Goal: Task Accomplishment & Management: Manage account settings

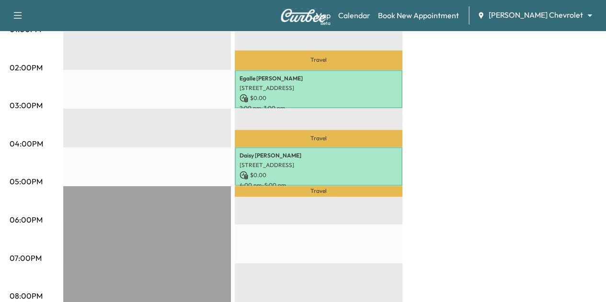
scroll to position [487, 0]
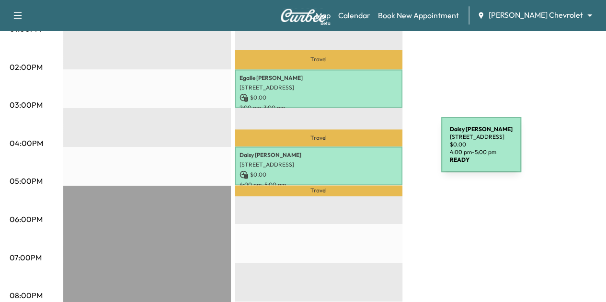
click at [369, 151] on p "[PERSON_NAME]" at bounding box center [318, 155] width 158 height 8
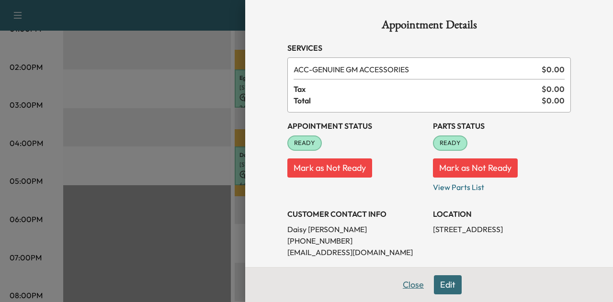
click at [400, 291] on button "Close" at bounding box center [414, 284] width 34 height 19
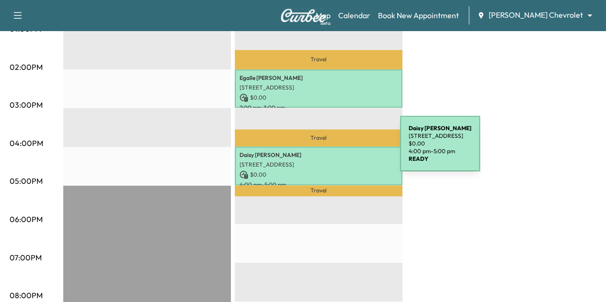
click at [329, 151] on p "[PERSON_NAME]" at bounding box center [318, 155] width 158 height 8
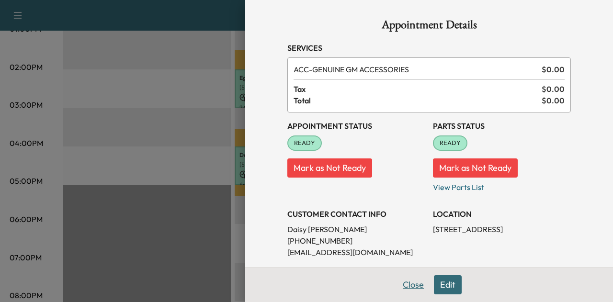
click at [408, 287] on button "Close" at bounding box center [414, 284] width 34 height 19
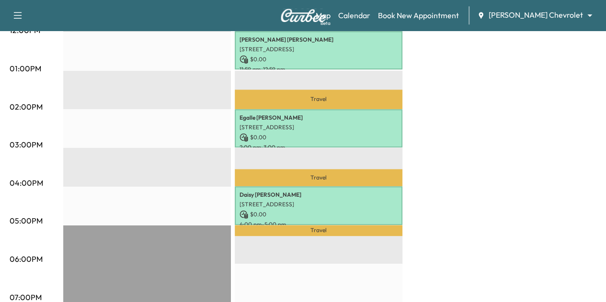
scroll to position [447, 0]
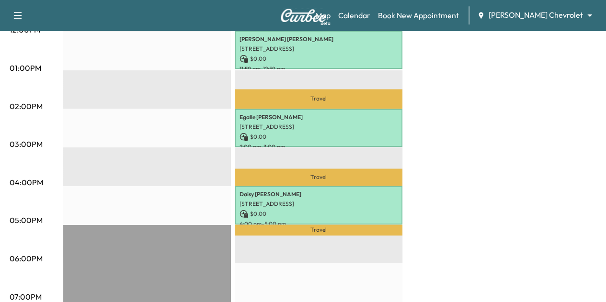
click at [455, 135] on div "BrightDrop * Scheduled hours have been modified for this day Revenue $ 0.00 EST…" at bounding box center [329, 59] width 533 height 718
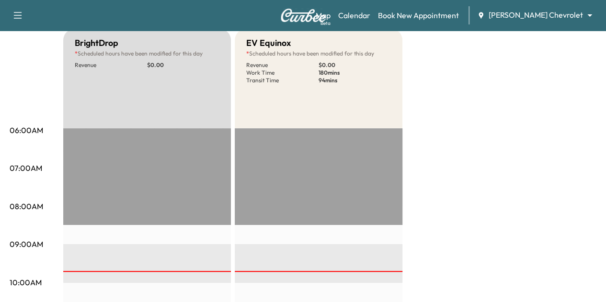
scroll to position [0, 0]
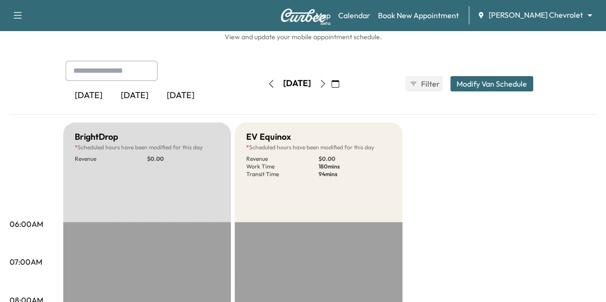
click at [327, 80] on icon "button" at bounding box center [323, 84] width 8 height 8
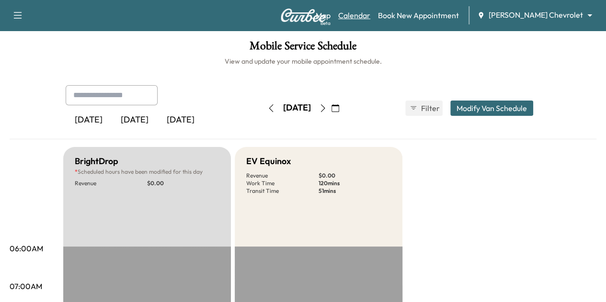
click at [370, 16] on link "Calendar" at bounding box center [354, 15] width 32 height 11
click at [343, 109] on button "button" at bounding box center [335, 108] width 16 height 15
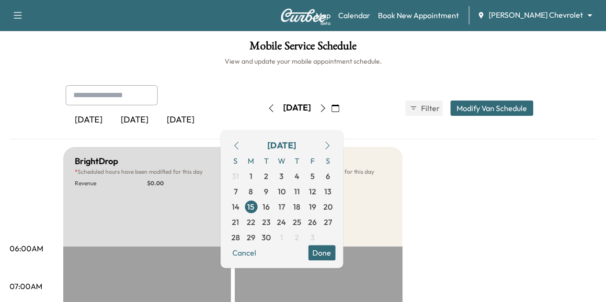
click at [327, 106] on icon "button" at bounding box center [323, 108] width 8 height 8
click at [544, 15] on body "Support Log Out Map Beta Calendar Book New Appointment [PERSON_NAME] Chevrolet …" at bounding box center [303, 151] width 606 height 302
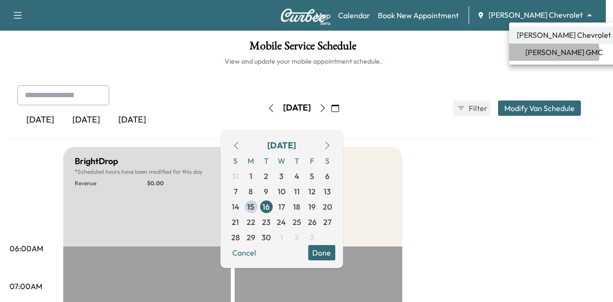
click at [554, 53] on span "[PERSON_NAME] GMC" at bounding box center [564, 51] width 78 height 11
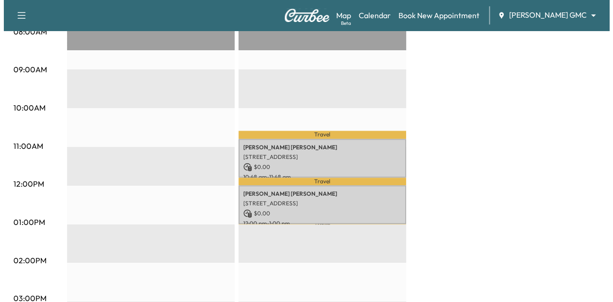
scroll to position [293, 0]
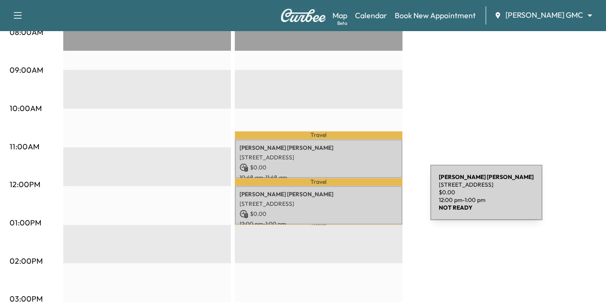
click at [358, 200] on p "[STREET_ADDRESS]" at bounding box center [318, 204] width 158 height 8
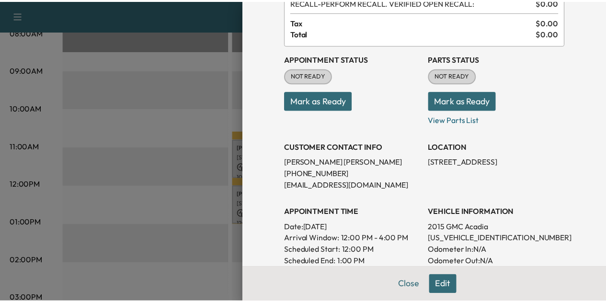
scroll to position [67, 0]
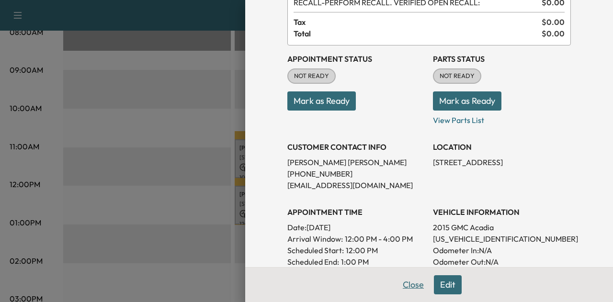
click at [408, 286] on button "Close" at bounding box center [414, 284] width 34 height 19
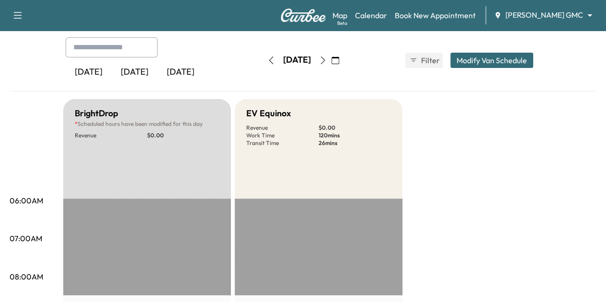
scroll to position [47, 0]
click at [267, 61] on icon "button" at bounding box center [271, 61] width 8 height 8
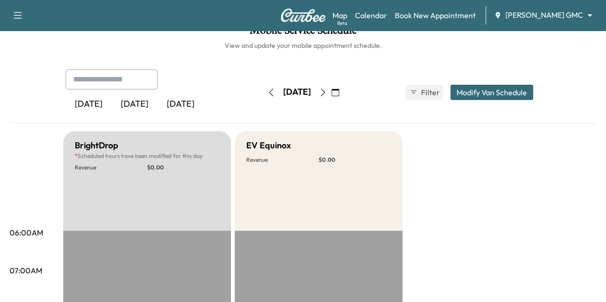
click at [327, 95] on icon "button" at bounding box center [323, 93] width 8 height 8
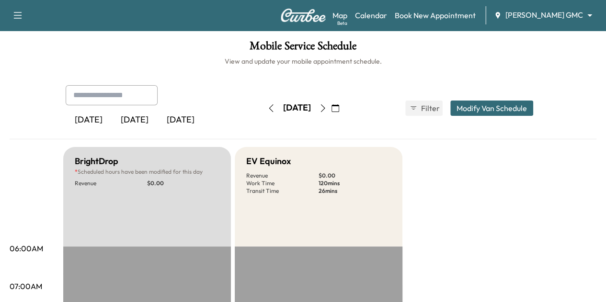
click at [331, 107] on button "button" at bounding box center [323, 108] width 16 height 15
click at [537, 29] on div "Support Log Out Map Beta Calendar Book New Appointment [PERSON_NAME] GMC ******…" at bounding box center [303, 15] width 606 height 31
click at [540, 14] on body "Support Log Out Map Beta Calendar Book New Appointment [PERSON_NAME] GMC ******…" at bounding box center [303, 151] width 606 height 302
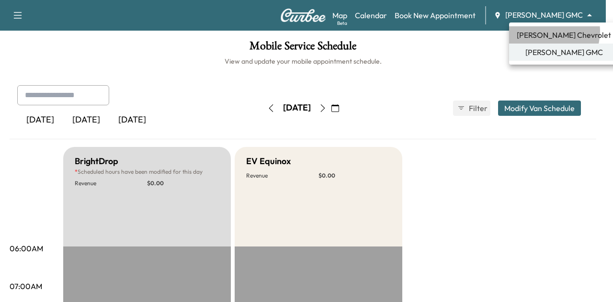
click at [544, 31] on span "[PERSON_NAME] Chevrolet" at bounding box center [564, 34] width 94 height 11
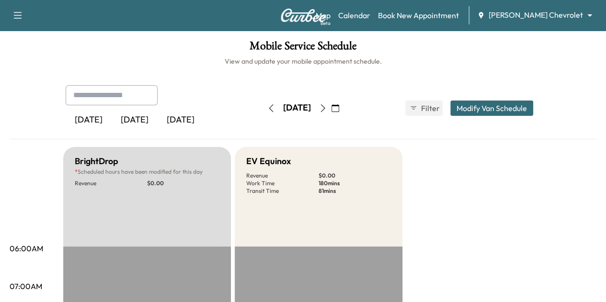
click at [331, 102] on button "button" at bounding box center [323, 108] width 16 height 15
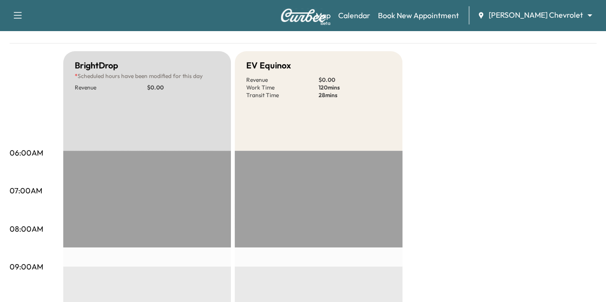
scroll to position [95, 0]
click at [537, 12] on body "Support Log Out Map Beta Calendar Book New Appointment [PERSON_NAME] Chevrolet …" at bounding box center [303, 56] width 606 height 302
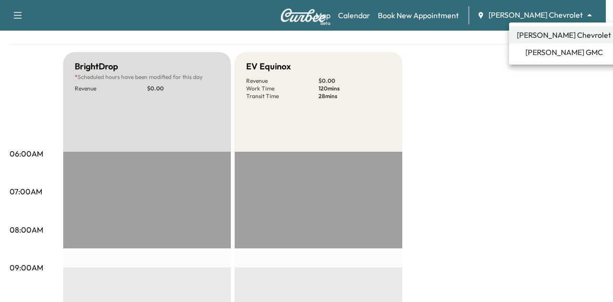
click at [550, 56] on span "[PERSON_NAME] GMC" at bounding box center [564, 51] width 78 height 11
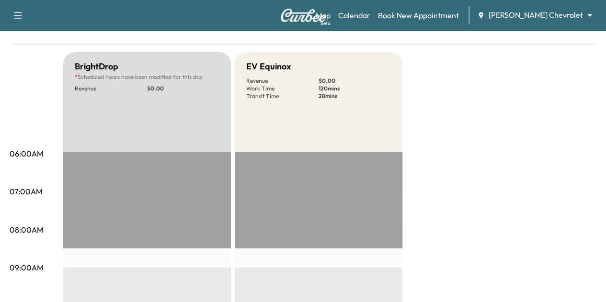
scroll to position [0, 0]
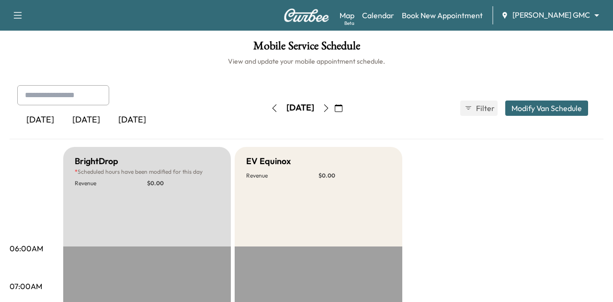
click at [530, 20] on body "Support Log Out Map Beta Calendar Book New Appointment [PERSON_NAME] GMC ******…" at bounding box center [306, 151] width 613 height 302
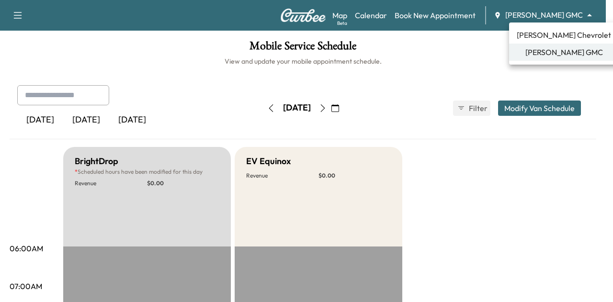
click at [540, 36] on span "[PERSON_NAME] Chevrolet" at bounding box center [564, 34] width 94 height 11
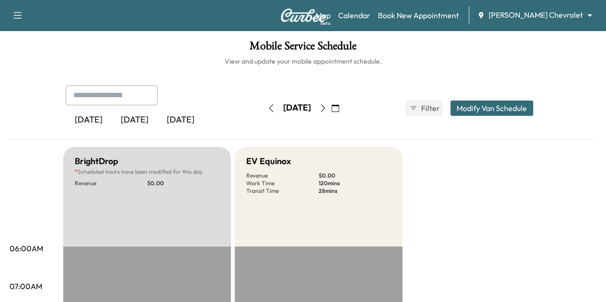
click at [267, 107] on icon "button" at bounding box center [271, 108] width 8 height 8
click at [263, 109] on button "button" at bounding box center [271, 108] width 16 height 15
click at [227, 109] on div "[DATE] [DATE] [DATE]" at bounding box center [161, 108] width 190 height 46
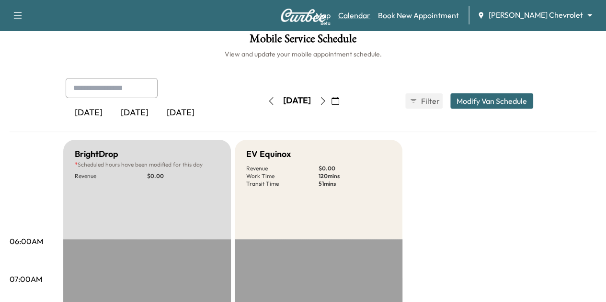
click at [370, 19] on link "Calendar" at bounding box center [354, 15] width 32 height 11
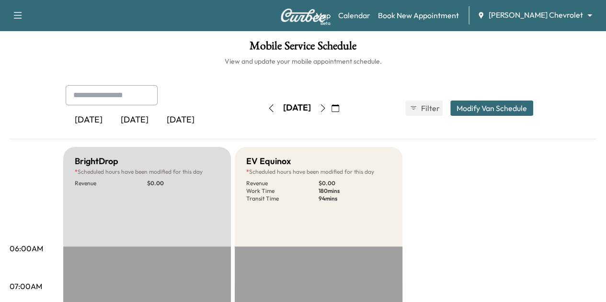
click at [327, 110] on icon "button" at bounding box center [323, 108] width 8 height 8
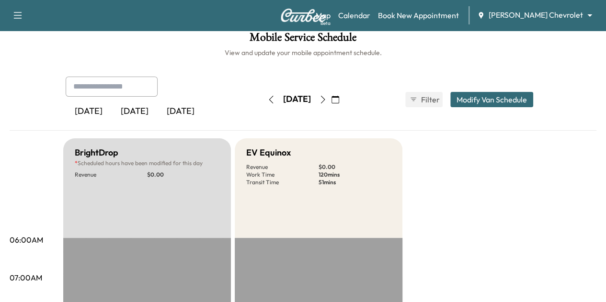
scroll to position [10, 0]
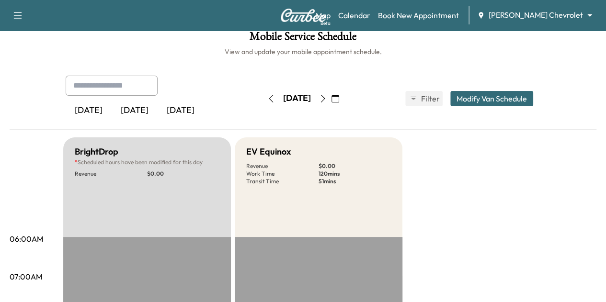
click at [327, 95] on icon "button" at bounding box center [323, 99] width 8 height 8
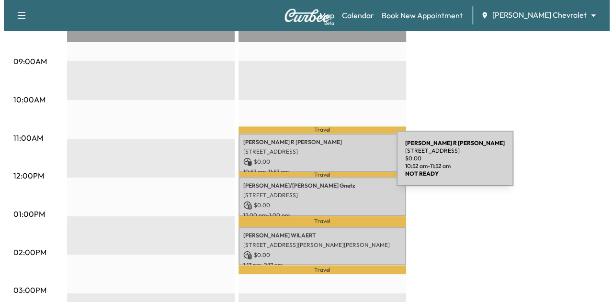
scroll to position [301, 0]
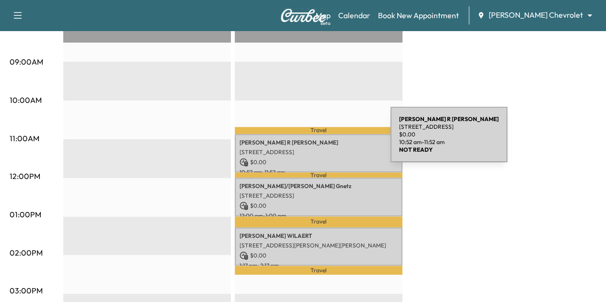
click at [318, 140] on p "[PERSON_NAME]" at bounding box center [318, 143] width 158 height 8
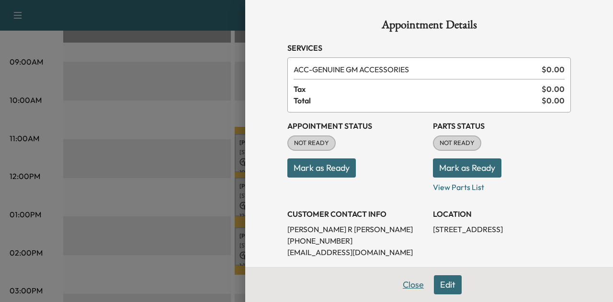
click at [404, 280] on button "Close" at bounding box center [414, 284] width 34 height 19
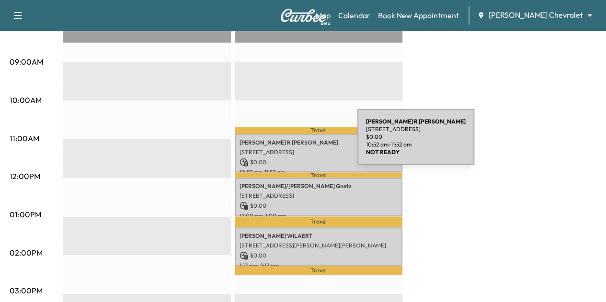
click at [285, 143] on p "[PERSON_NAME]" at bounding box center [318, 143] width 158 height 8
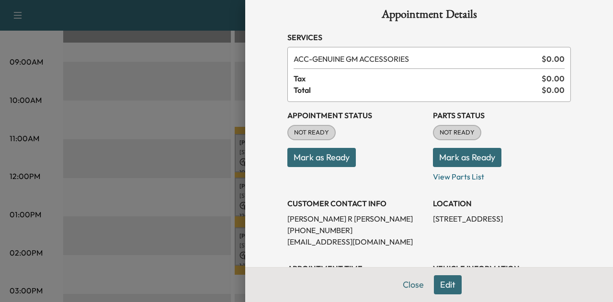
scroll to position [8, 0]
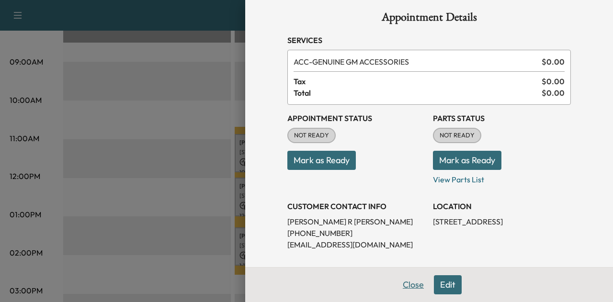
click at [409, 287] on button "Close" at bounding box center [414, 284] width 34 height 19
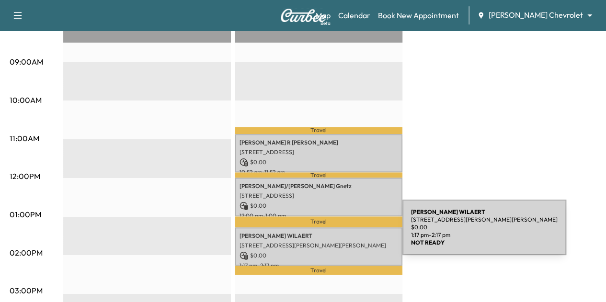
click at [329, 232] on p "[PERSON_NAME]" at bounding box center [318, 236] width 158 height 8
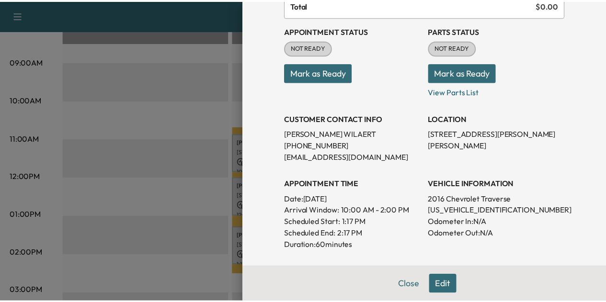
scroll to position [68, 0]
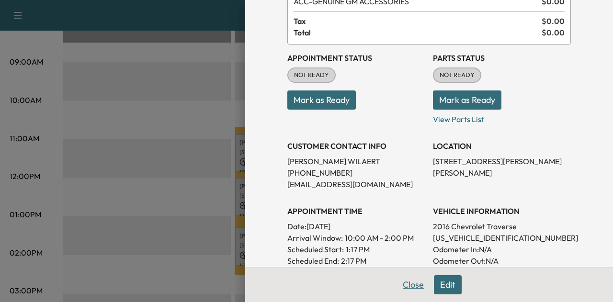
click at [403, 285] on button "Close" at bounding box center [414, 284] width 34 height 19
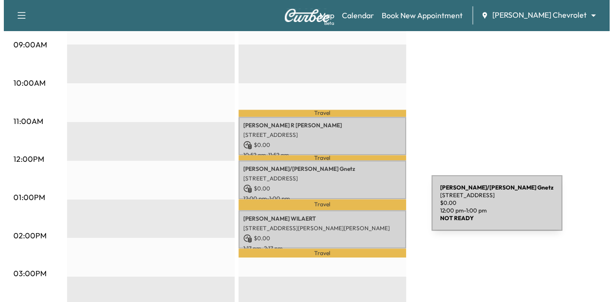
scroll to position [317, 0]
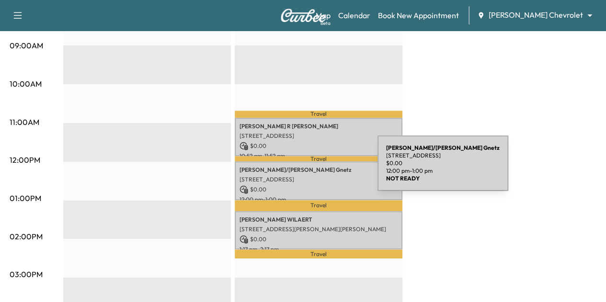
click at [306, 169] on p "[PERSON_NAME]/[PERSON_NAME]" at bounding box center [318, 170] width 158 height 8
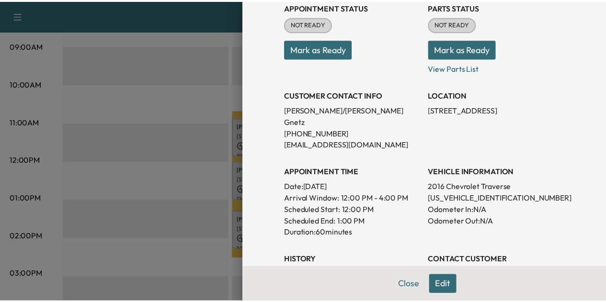
scroll to position [110, 0]
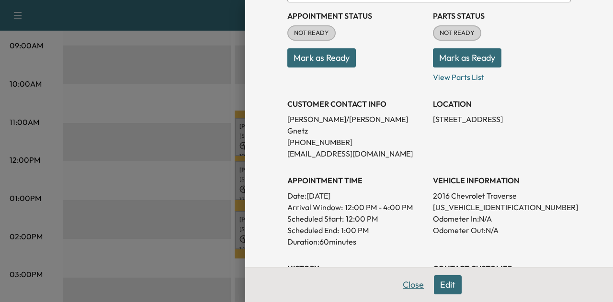
click at [408, 289] on button "Close" at bounding box center [414, 284] width 34 height 19
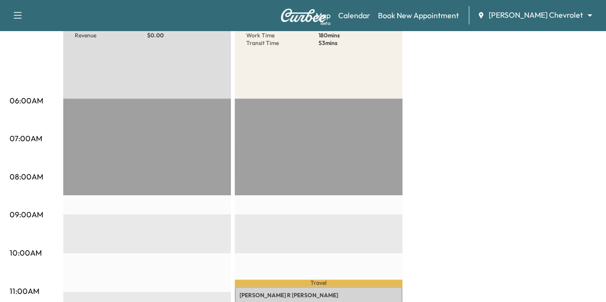
scroll to position [147, 0]
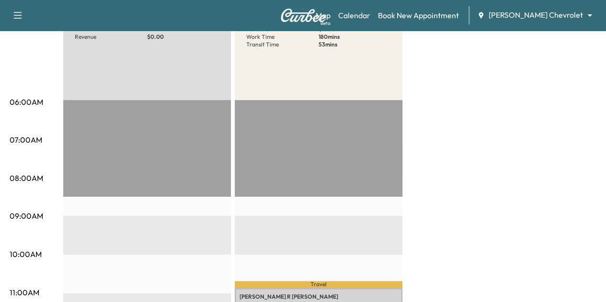
click at [527, 18] on body "Support Log Out Map Beta Calendar Book New Appointment [PERSON_NAME] Chevrolet …" at bounding box center [303, 4] width 606 height 302
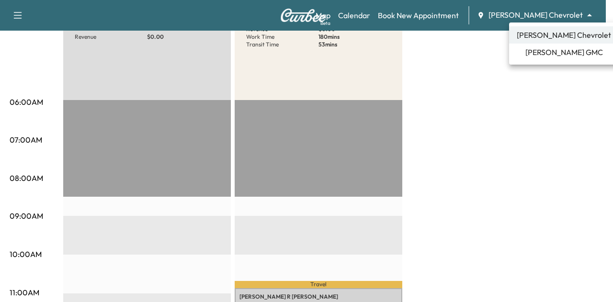
click at [550, 54] on span "[PERSON_NAME] GMC" at bounding box center [564, 51] width 78 height 11
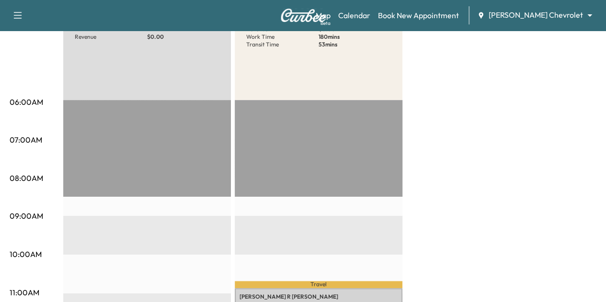
scroll to position [0, 0]
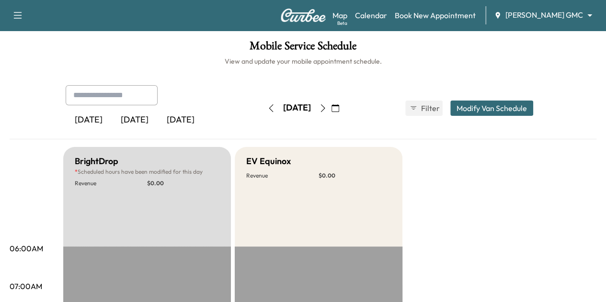
click at [543, 11] on body "Support Log Out Map Beta Calendar Book New Appointment [PERSON_NAME] GMC ******…" at bounding box center [303, 151] width 606 height 302
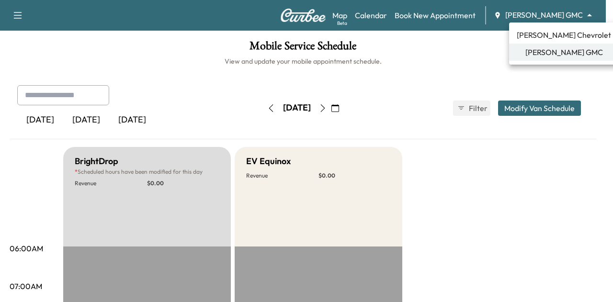
click at [544, 33] on span "[PERSON_NAME] Chevrolet" at bounding box center [564, 34] width 94 height 11
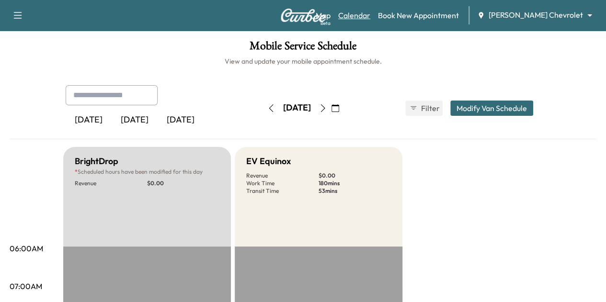
click at [370, 14] on link "Calendar" at bounding box center [354, 15] width 32 height 11
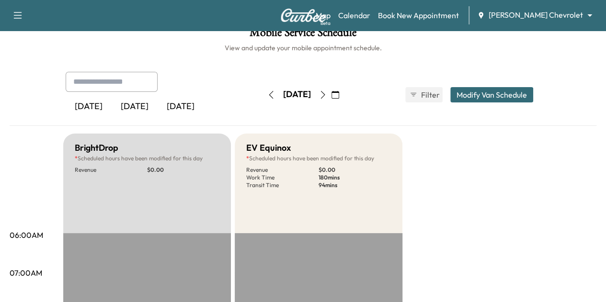
scroll to position [2, 0]
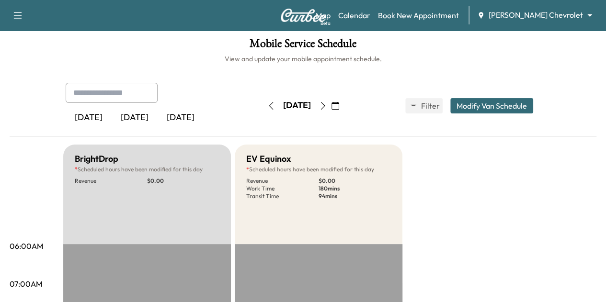
click at [327, 107] on icon "button" at bounding box center [323, 106] width 8 height 8
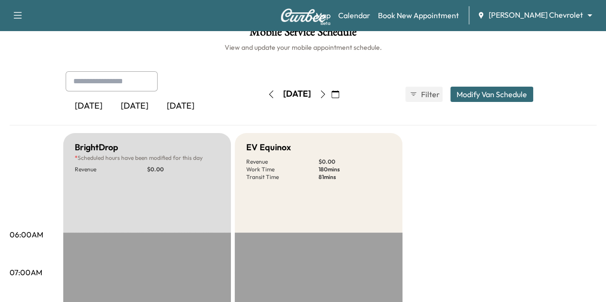
click at [331, 101] on button "button" at bounding box center [323, 94] width 16 height 15
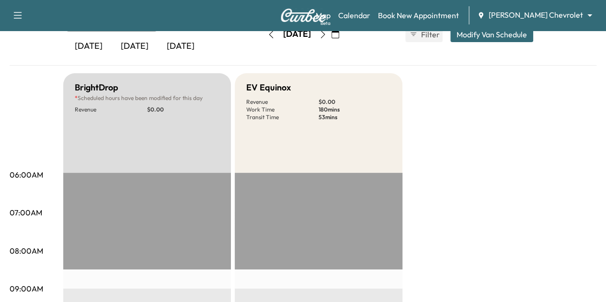
scroll to position [73, 0]
click at [267, 35] on icon "button" at bounding box center [271, 35] width 8 height 8
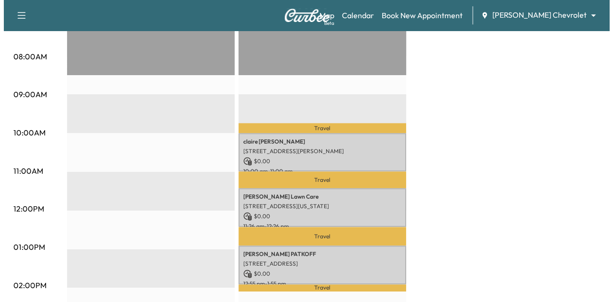
scroll to position [268, 0]
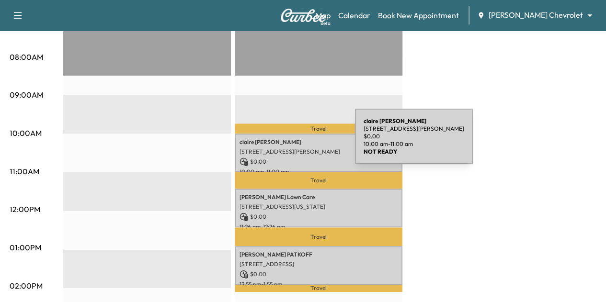
click at [283, 142] on p "[PERSON_NAME]" at bounding box center [318, 142] width 158 height 8
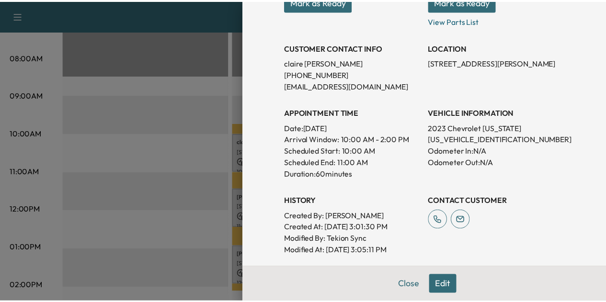
scroll to position [161, 0]
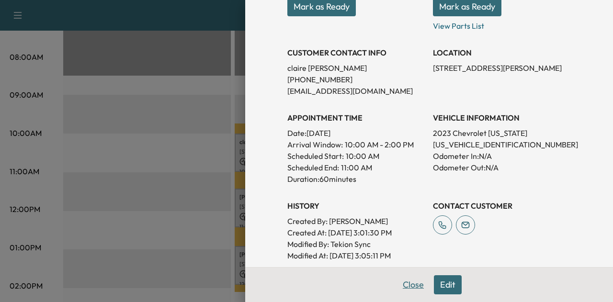
click at [404, 282] on button "Close" at bounding box center [414, 284] width 34 height 19
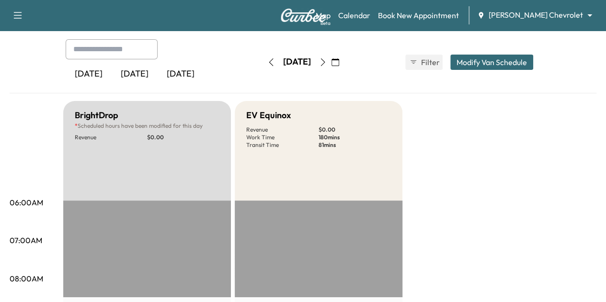
scroll to position [0, 0]
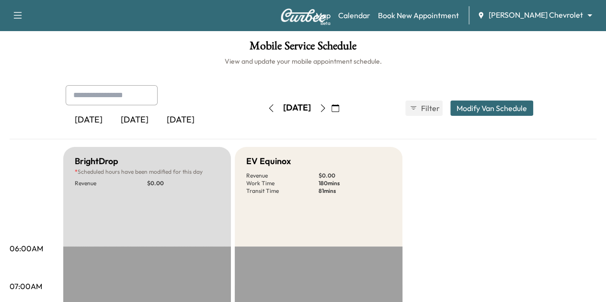
click at [263, 109] on div "[DATE]" at bounding box center [297, 108] width 68 height 15
click at [263, 108] on button "button" at bounding box center [271, 108] width 16 height 15
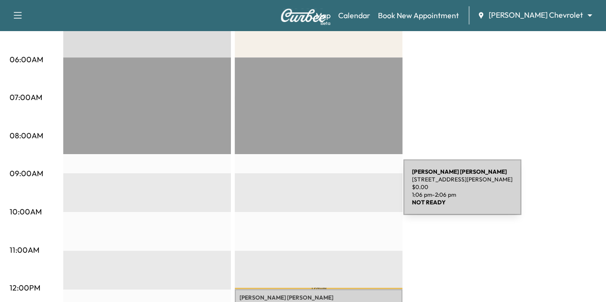
scroll to position [9, 0]
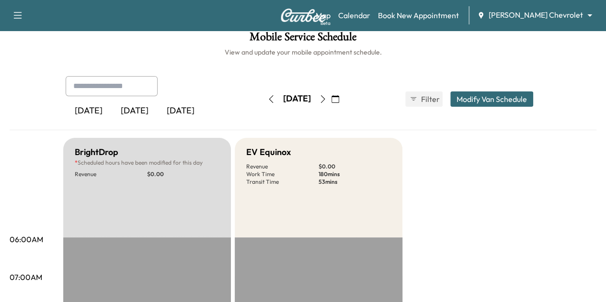
click at [327, 100] on icon "button" at bounding box center [323, 99] width 8 height 8
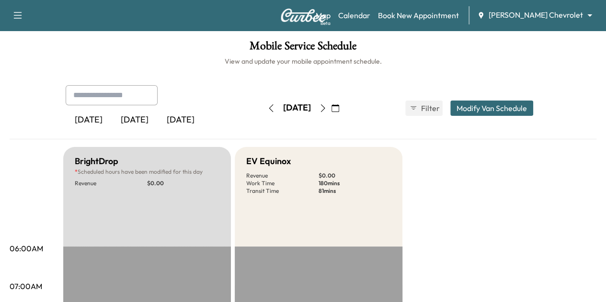
scroll to position [1, 0]
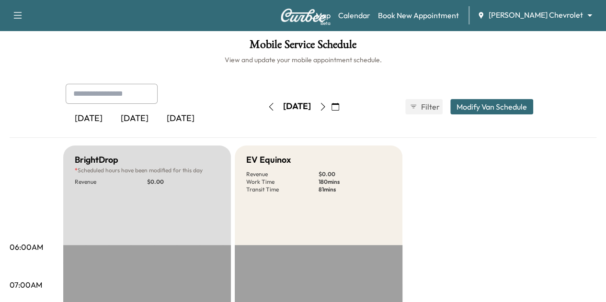
click at [327, 108] on icon "button" at bounding box center [323, 107] width 8 height 8
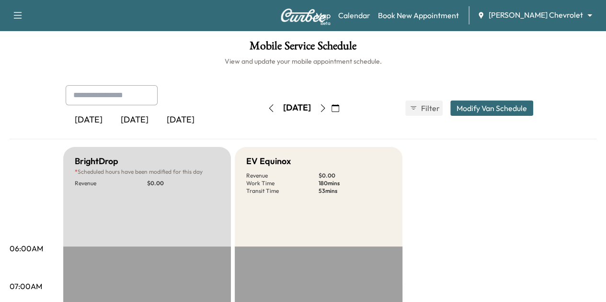
scroll to position [4, 0]
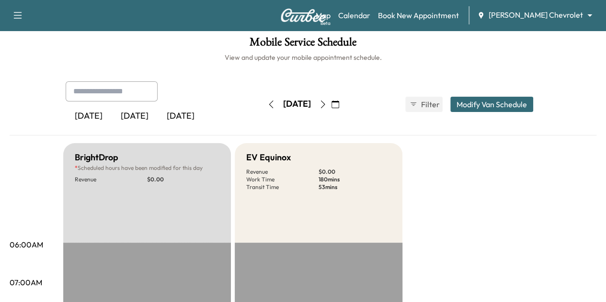
click at [327, 102] on icon "button" at bounding box center [323, 105] width 8 height 8
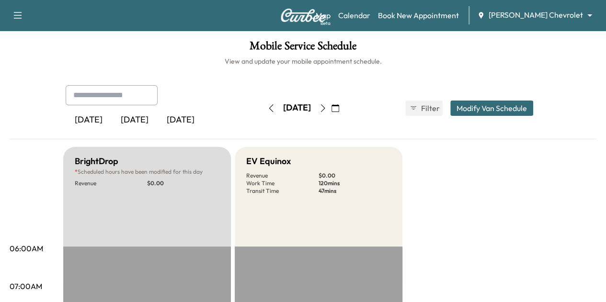
click at [339, 109] on icon "button" at bounding box center [335, 108] width 8 height 8
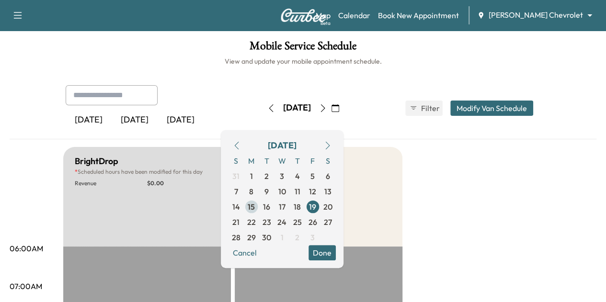
click at [259, 209] on span "15" at bounding box center [251, 206] width 15 height 15
click at [343, 254] on div "[DATE] S M T W T F S 31 1 2 3 4 5 6 7 8 9 10 11 12 13 14 15 16 17 18 19 20 21 2…" at bounding box center [282, 199] width 123 height 138
click at [336, 255] on button "Done" at bounding box center [321, 252] width 27 height 15
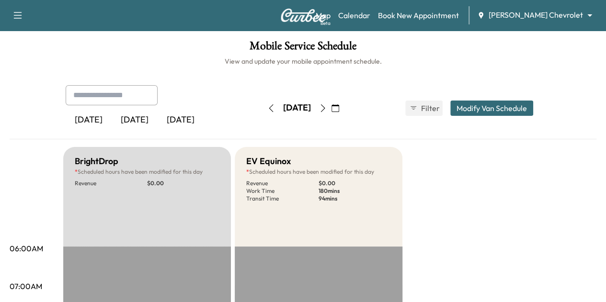
click at [327, 104] on icon "button" at bounding box center [323, 108] width 8 height 8
click at [327, 106] on icon "button" at bounding box center [323, 108] width 8 height 8
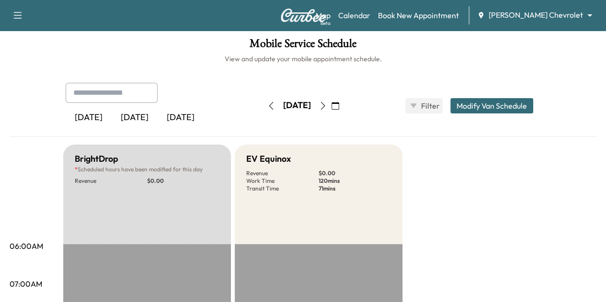
click at [343, 107] on button "button" at bounding box center [335, 105] width 16 height 15
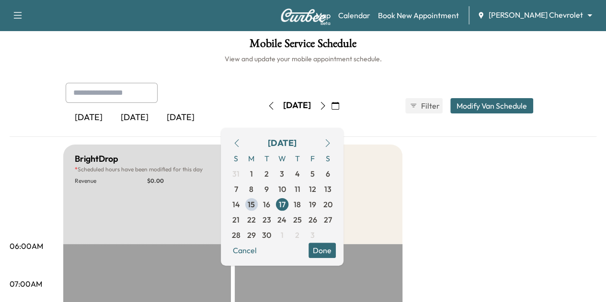
click at [327, 106] on icon "button" at bounding box center [323, 106] width 8 height 8
click at [325, 104] on icon "button" at bounding box center [322, 106] width 4 height 8
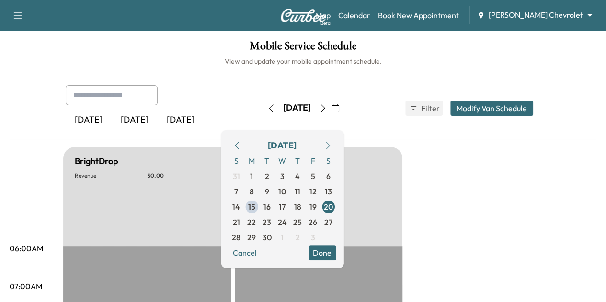
scroll to position [0, 0]
click at [336, 250] on button "Done" at bounding box center [321, 252] width 27 height 15
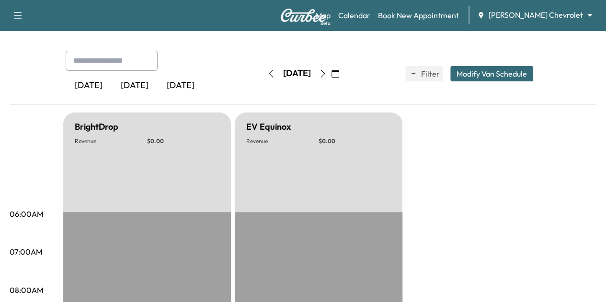
scroll to position [0, 0]
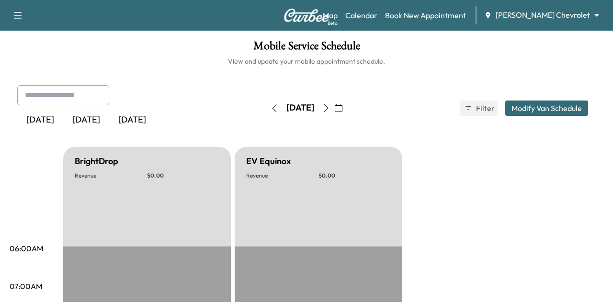
click at [565, 11] on body "Support Log Out Map Beta Calendar Book New Appointment [PERSON_NAME] Chevrolet …" at bounding box center [306, 151] width 613 height 302
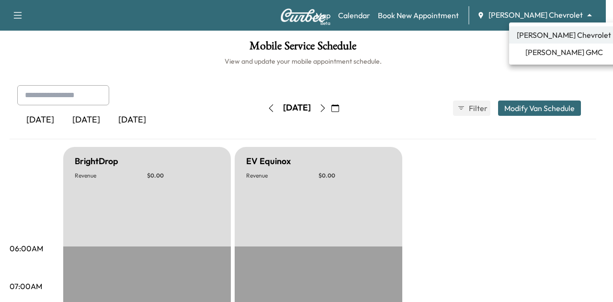
click at [243, 103] on div at bounding box center [306, 151] width 613 height 302
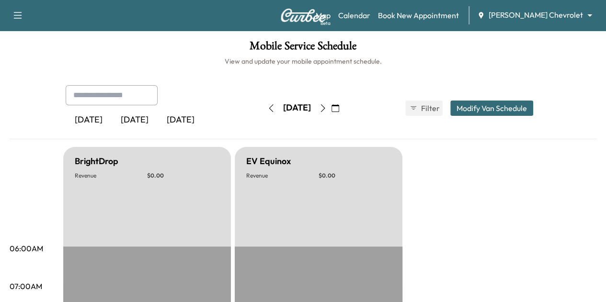
click at [267, 104] on icon "button" at bounding box center [271, 108] width 8 height 8
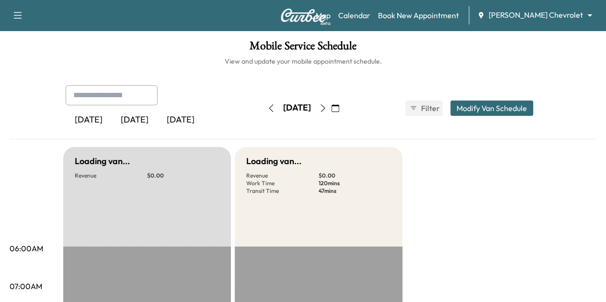
click at [267, 104] on icon "button" at bounding box center [271, 108] width 8 height 8
click at [269, 104] on icon "button" at bounding box center [271, 108] width 4 height 8
click at [263, 110] on button "button" at bounding box center [271, 108] width 16 height 15
click at [267, 107] on icon "button" at bounding box center [271, 108] width 8 height 8
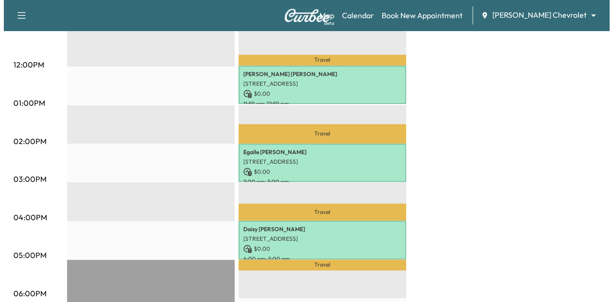
scroll to position [413, 0]
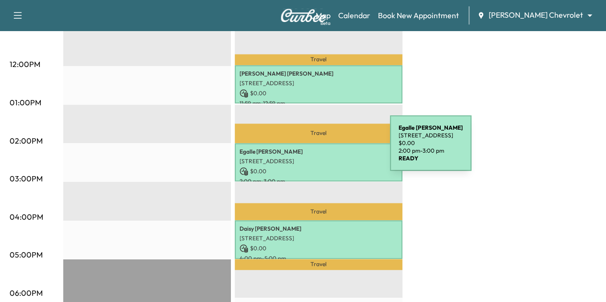
click at [318, 149] on p "[PERSON_NAME]" at bounding box center [318, 152] width 158 height 8
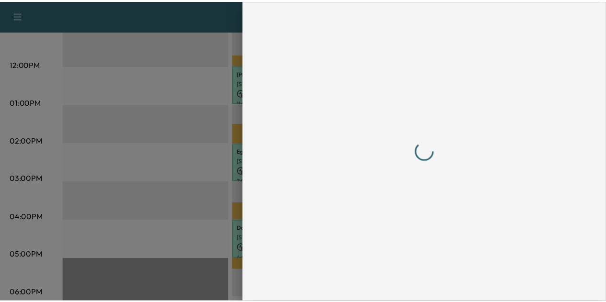
scroll to position [0, 0]
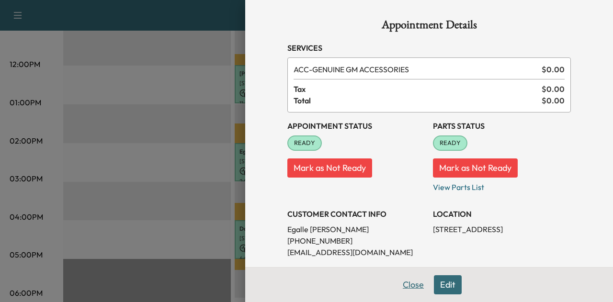
click at [404, 287] on button "Close" at bounding box center [414, 284] width 34 height 19
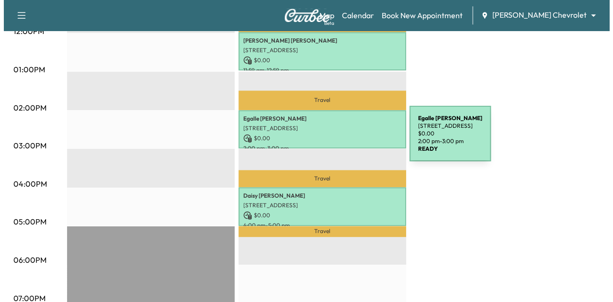
scroll to position [445, 0]
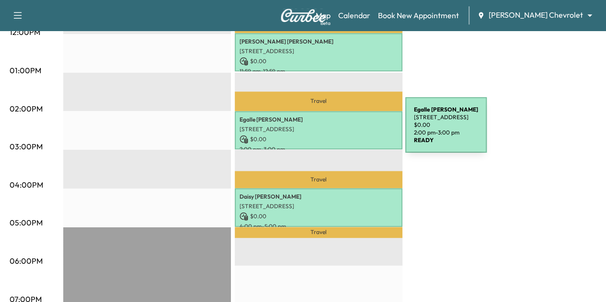
click at [333, 130] on div "Egalle [PERSON_NAME] [STREET_ADDRESS] $ 0.00 2:00 pm - 3:00 pm" at bounding box center [319, 130] width 168 height 39
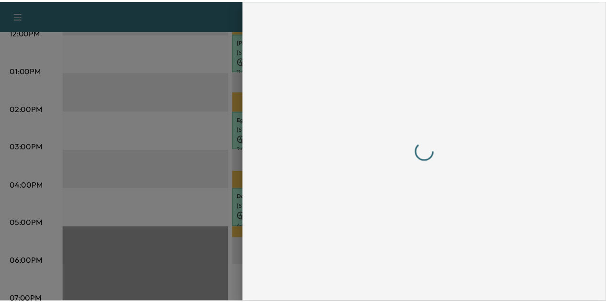
scroll to position [0, 0]
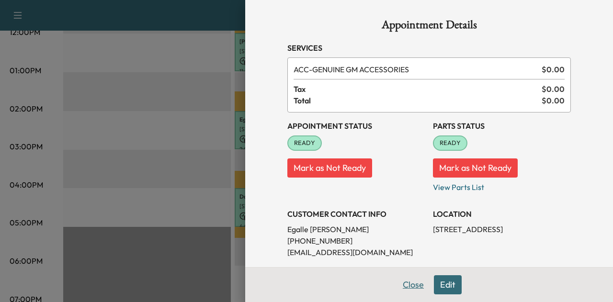
click at [411, 287] on button "Close" at bounding box center [414, 284] width 34 height 19
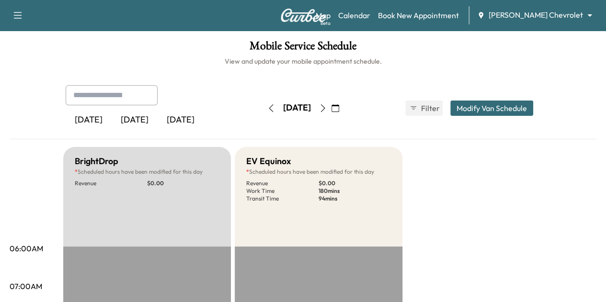
click at [327, 108] on icon "button" at bounding box center [323, 108] width 8 height 8
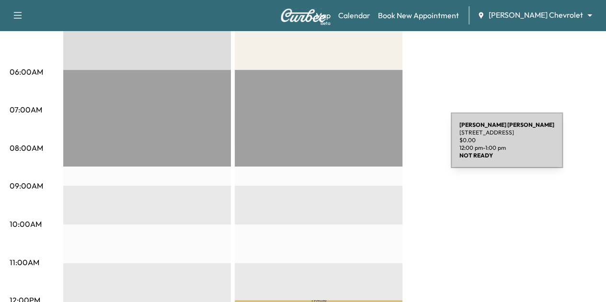
scroll to position [165, 0]
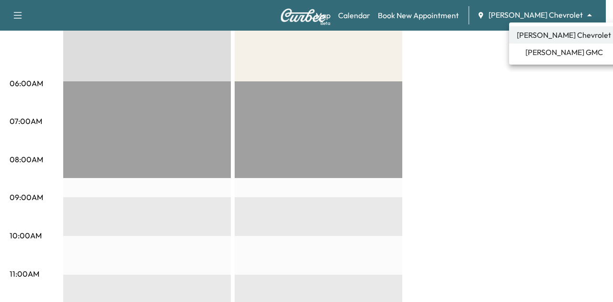
click at [561, 48] on span "[PERSON_NAME] GMC" at bounding box center [564, 51] width 78 height 11
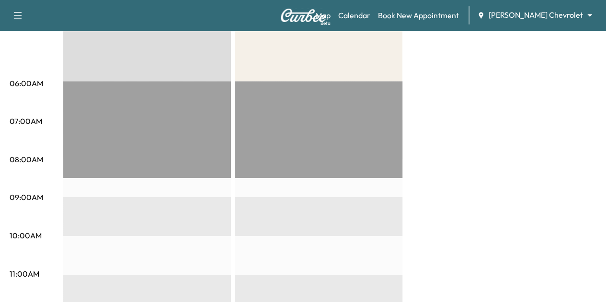
scroll to position [0, 0]
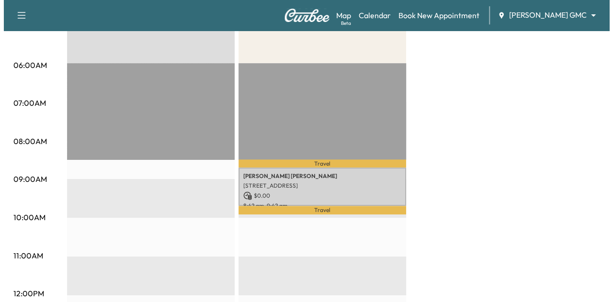
scroll to position [172, 0]
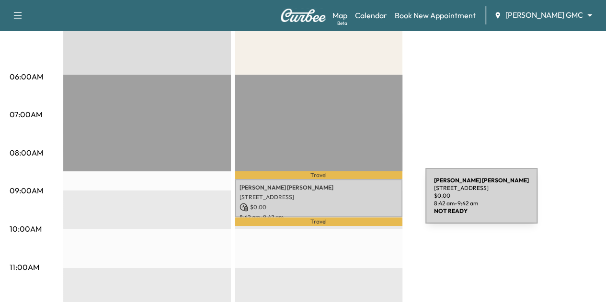
click at [353, 203] on p "$ 0.00" at bounding box center [318, 207] width 158 height 9
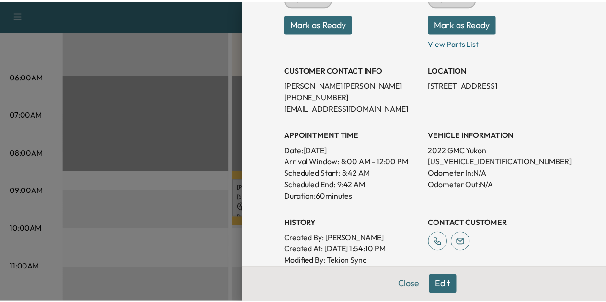
scroll to position [145, 0]
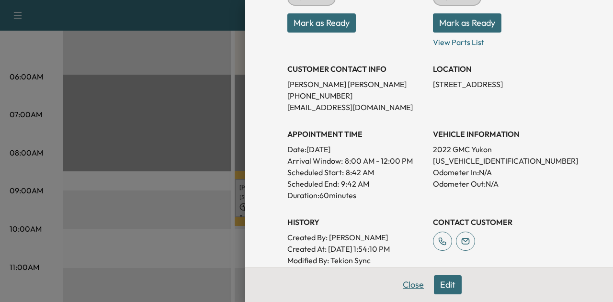
click at [410, 286] on button "Close" at bounding box center [414, 284] width 34 height 19
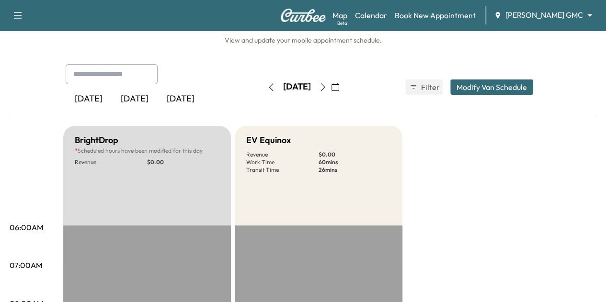
scroll to position [0, 0]
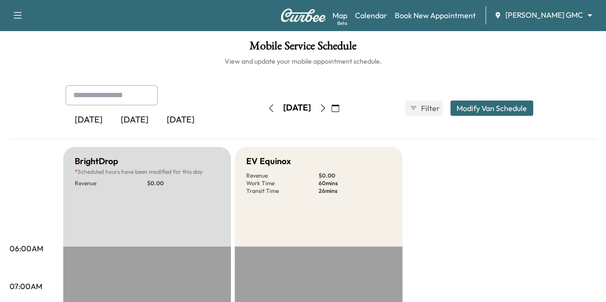
click at [549, 8] on div "Map Beta Calendar Book New Appointment [PERSON_NAME] GMC ******** ​" at bounding box center [465, 15] width 266 height 18
click at [548, 11] on body "Support Log Out Map Beta Calendar Book New Appointment [PERSON_NAME] GMC ******…" at bounding box center [303, 151] width 606 height 302
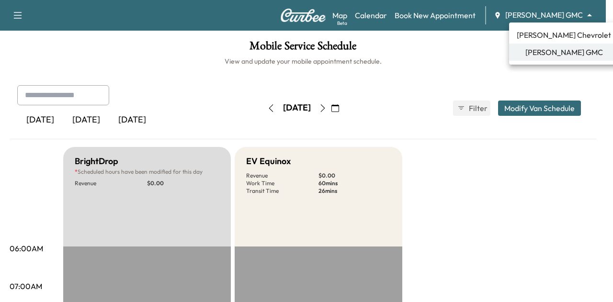
click at [548, 40] on span "[PERSON_NAME] Chevrolet" at bounding box center [564, 34] width 94 height 11
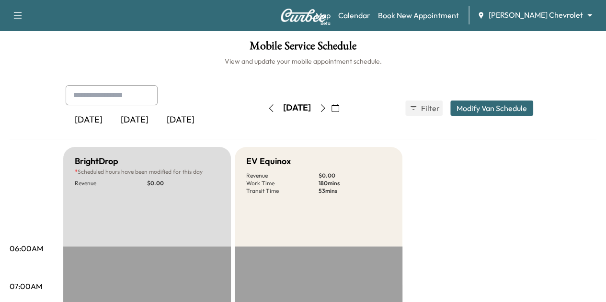
click at [327, 109] on icon "button" at bounding box center [323, 108] width 8 height 8
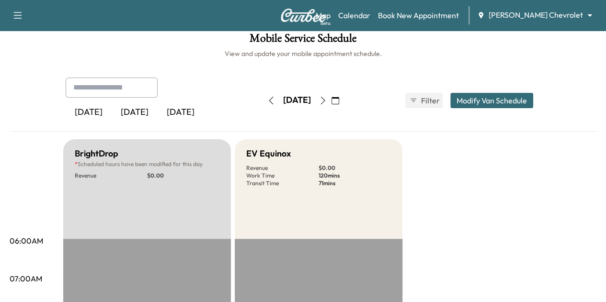
click at [267, 97] on icon "button" at bounding box center [271, 101] width 8 height 8
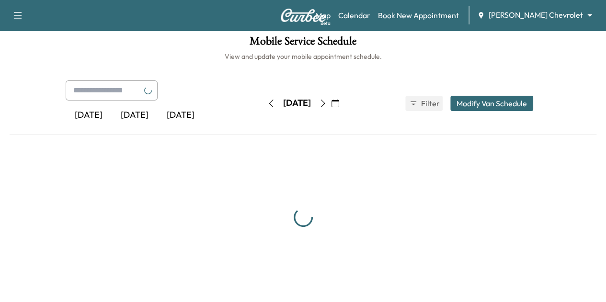
scroll to position [8, 0]
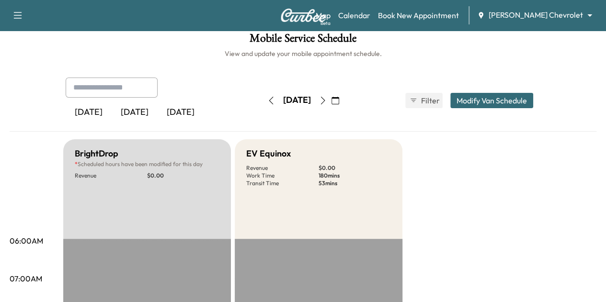
click at [267, 102] on icon "button" at bounding box center [271, 101] width 8 height 8
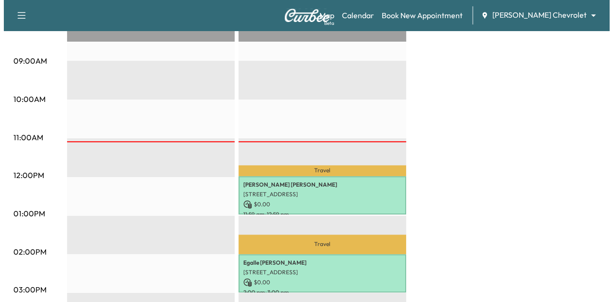
scroll to position [311, 0]
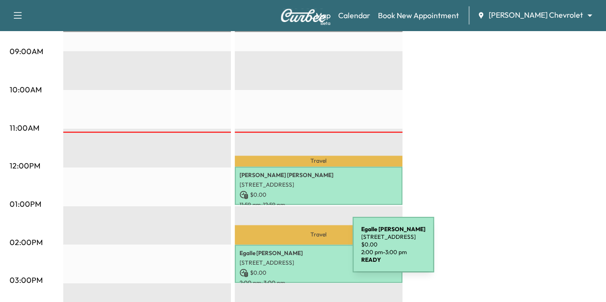
click at [281, 250] on p "[PERSON_NAME]" at bounding box center [318, 253] width 158 height 8
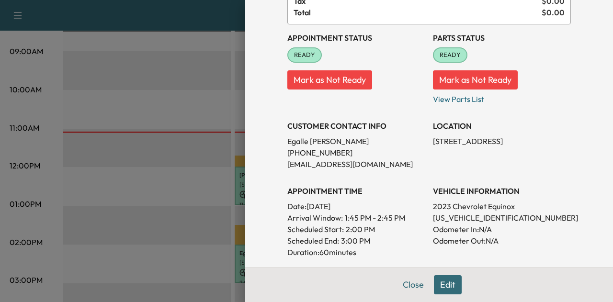
click at [441, 283] on button "Edit" at bounding box center [448, 284] width 28 height 19
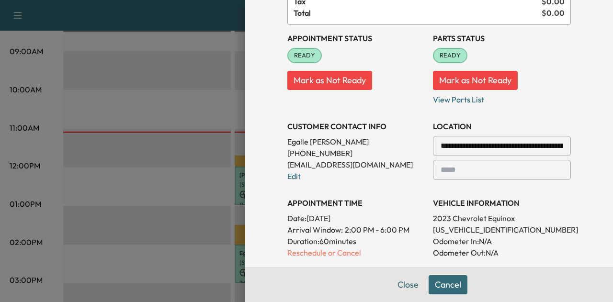
scroll to position [164, 0]
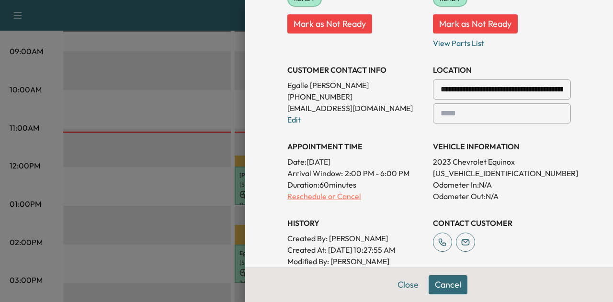
click at [336, 195] on p "Reschedule or Cancel" at bounding box center [356, 196] width 138 height 11
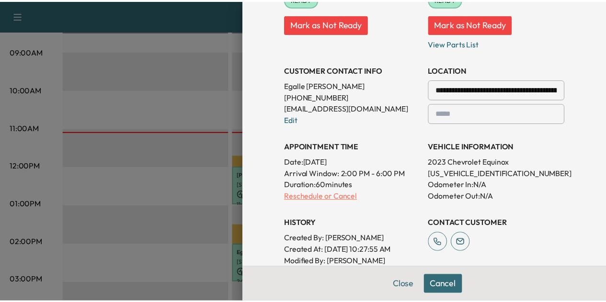
scroll to position [0, 0]
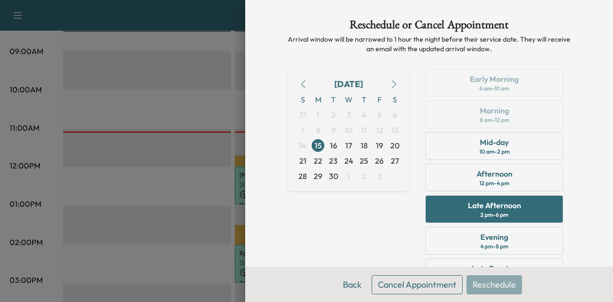
click at [439, 288] on button "Cancel Appointment" at bounding box center [417, 284] width 91 height 19
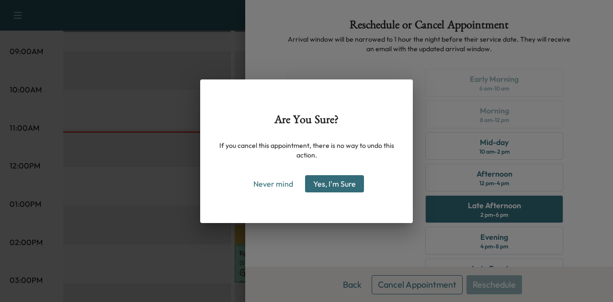
click at [337, 189] on button "Yes, I'm Sure" at bounding box center [334, 183] width 59 height 17
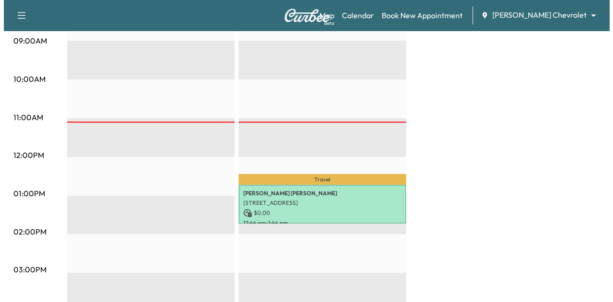
scroll to position [336, 0]
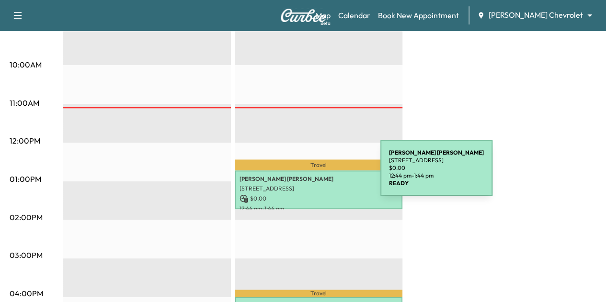
click at [308, 175] on p "[PERSON_NAME]" at bounding box center [318, 179] width 158 height 8
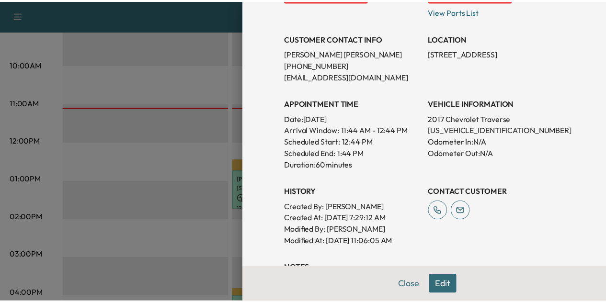
scroll to position [203, 0]
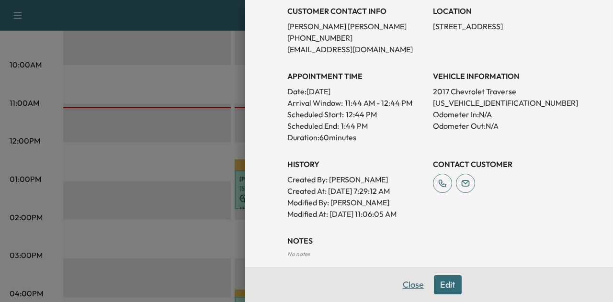
click at [400, 287] on button "Close" at bounding box center [414, 284] width 34 height 19
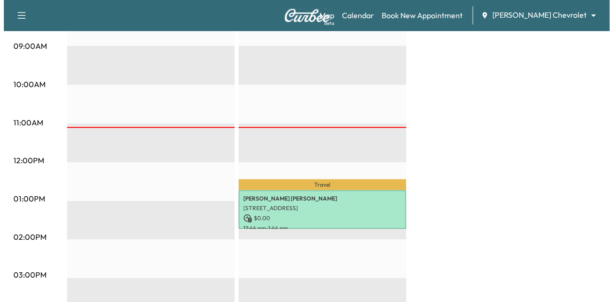
scroll to position [317, 0]
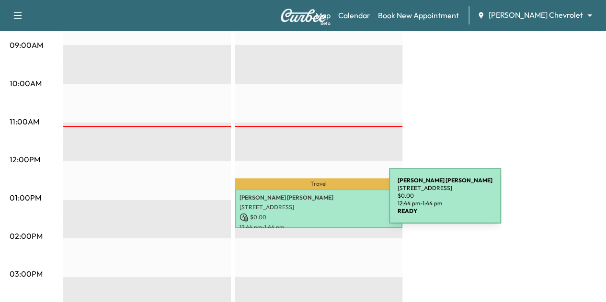
click at [316, 204] on p "[STREET_ADDRESS]" at bounding box center [318, 208] width 158 height 8
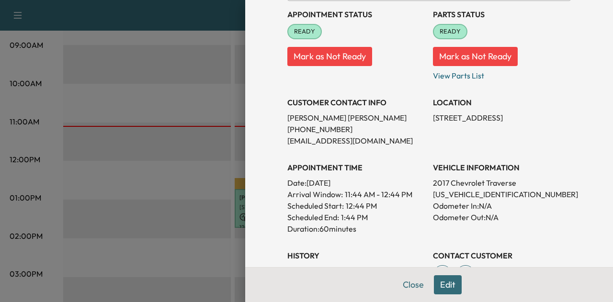
scroll to position [111, 0]
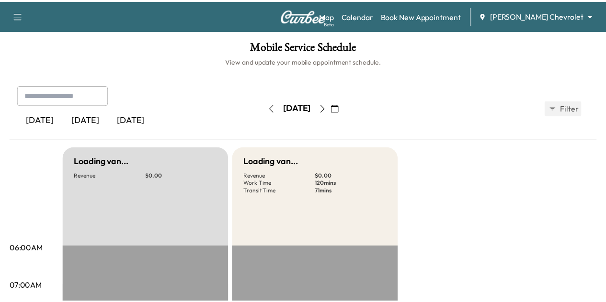
scroll to position [223, 0]
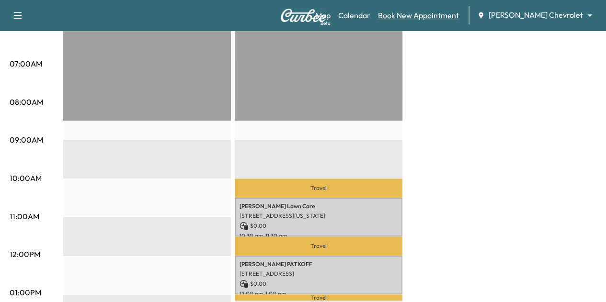
click at [432, 17] on link "Book New Appointment" at bounding box center [418, 15] width 81 height 11
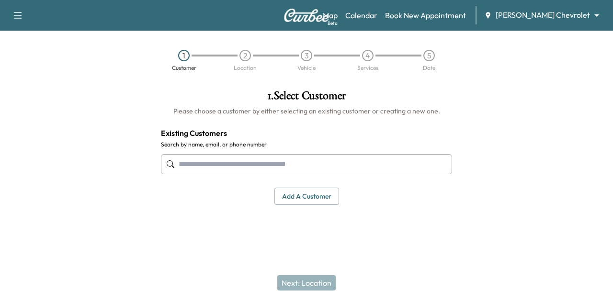
click at [259, 167] on input "text" at bounding box center [306, 164] width 291 height 20
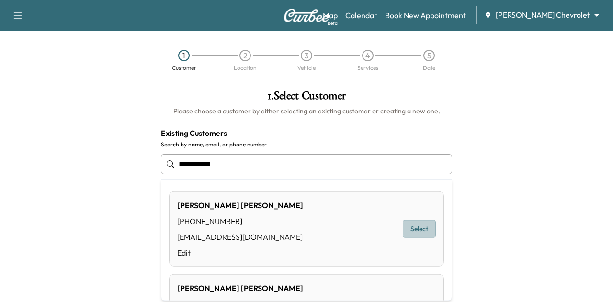
click at [409, 228] on button "Select" at bounding box center [419, 229] width 33 height 18
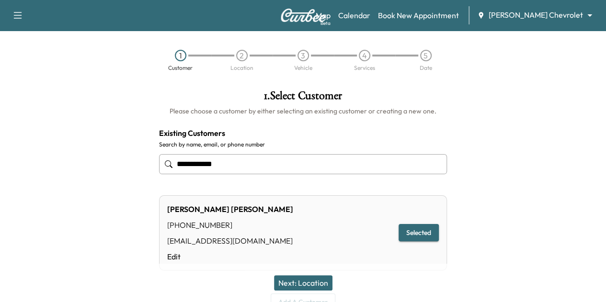
type input "**********"
click at [309, 279] on button "Next: Location" at bounding box center [303, 282] width 58 height 15
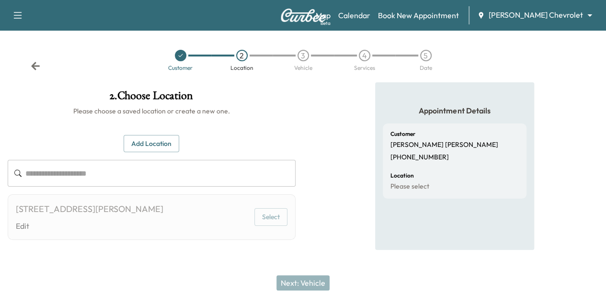
scroll to position [21, 0]
click at [34, 38] on div "Customer 2 Location 3 Vehicle 4 Services 5 Date" at bounding box center [303, 60] width 606 height 44
click at [34, 62] on icon at bounding box center [35, 66] width 9 height 8
